Goal: Task Accomplishment & Management: Manage account settings

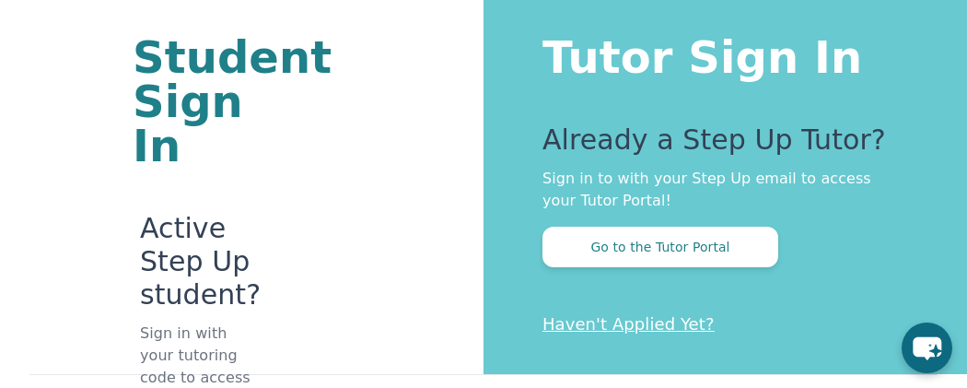
scroll to position [110, 0]
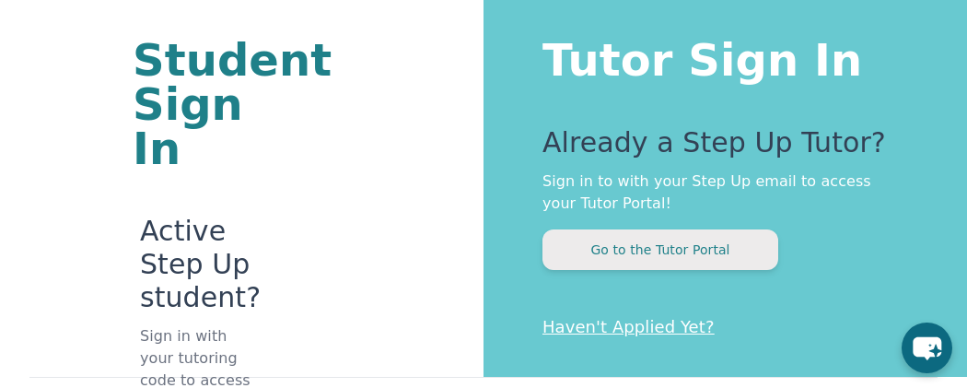
click at [639, 253] on button "Go to the Tutor Portal" at bounding box center [660, 249] width 236 height 41
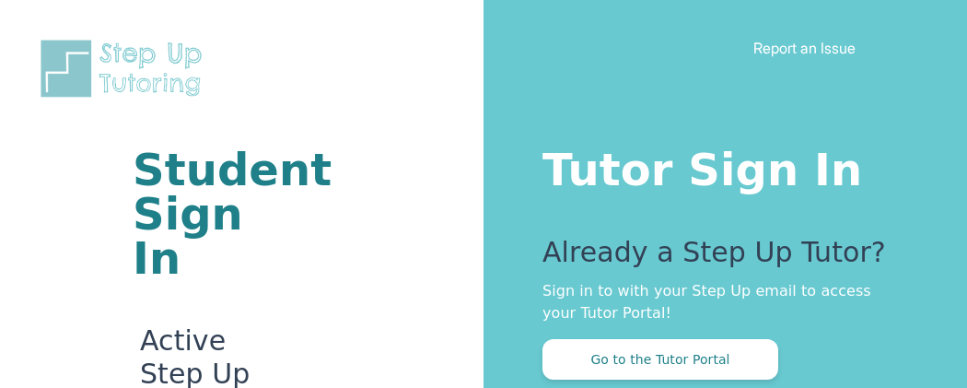
scroll to position [110, 0]
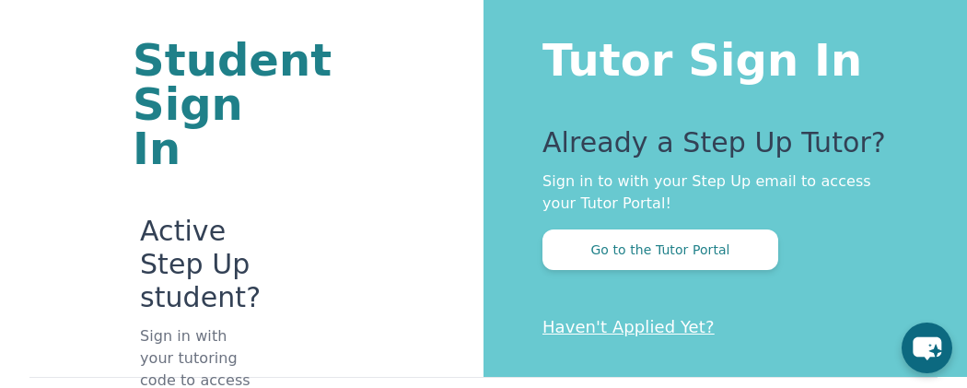
click at [719, 287] on div "Tutor Sign In Already a Step Up Tutor? Sign in to with your Step Up email to ac…" at bounding box center [724, 133] width 483 height 486
drag, startPoint x: 719, startPoint y: 287, endPoint x: 721, endPoint y: 277, distance: 10.3
click at [721, 277] on div "Tutor Sign In Already a Step Up Tutor? Sign in to with your Step Up email to ac…" at bounding box center [724, 133] width 483 height 486
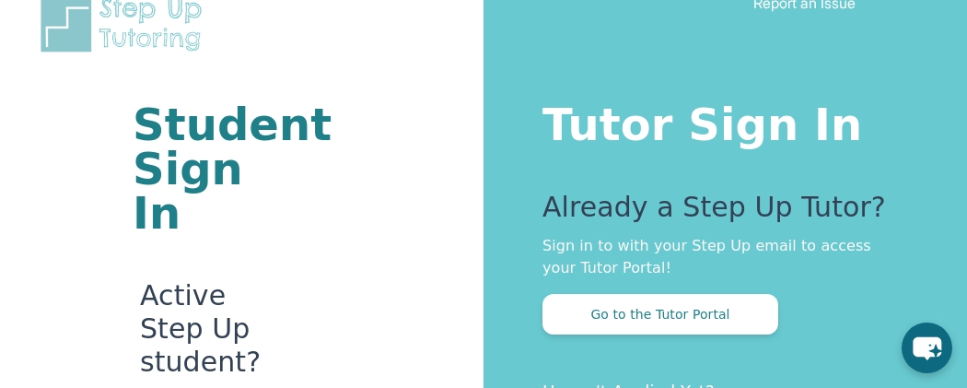
scroll to position [42, 0]
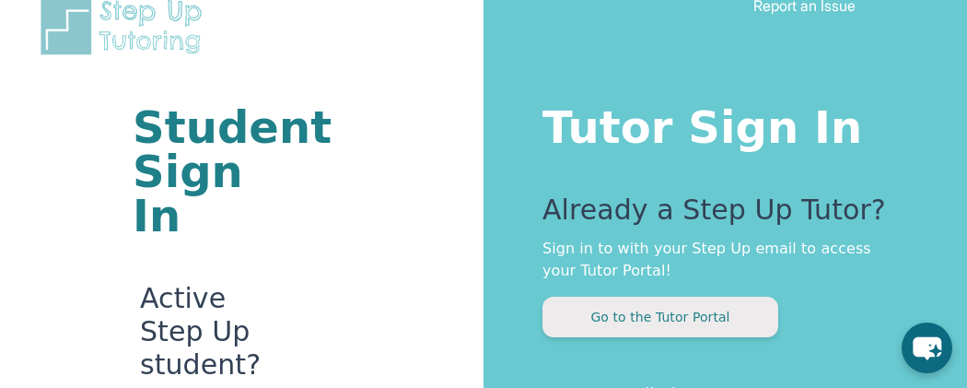
click at [687, 324] on button "Go to the Tutor Portal" at bounding box center [660, 316] width 236 height 41
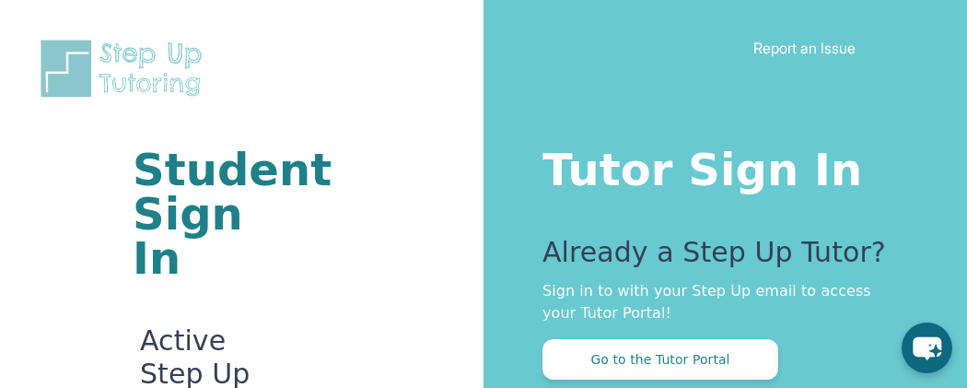
click at [756, 177] on h1 "Tutor Sign In" at bounding box center [717, 166] width 351 height 52
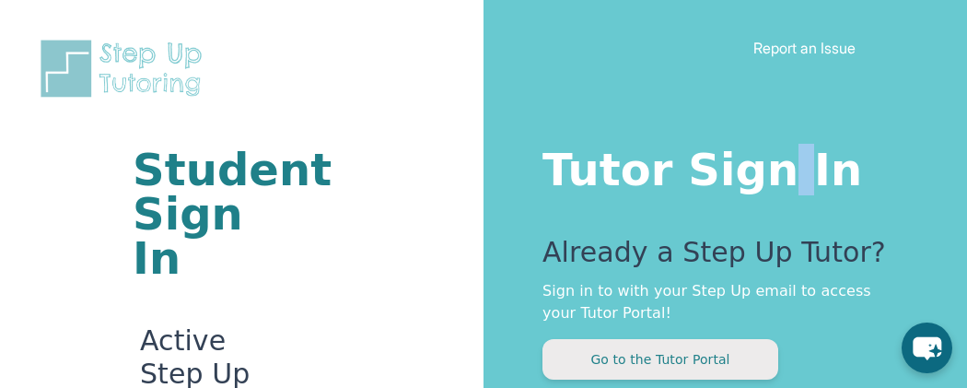
click at [631, 369] on button "Go to the Tutor Portal" at bounding box center [660, 359] width 236 height 41
